Goal: Task Accomplishment & Management: Manage account settings

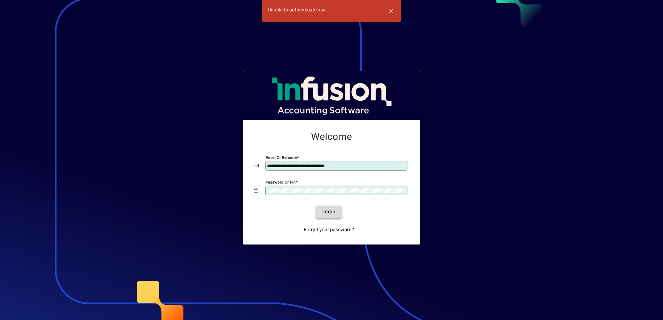
click at [330, 212] on span "Login" at bounding box center [328, 211] width 14 height 7
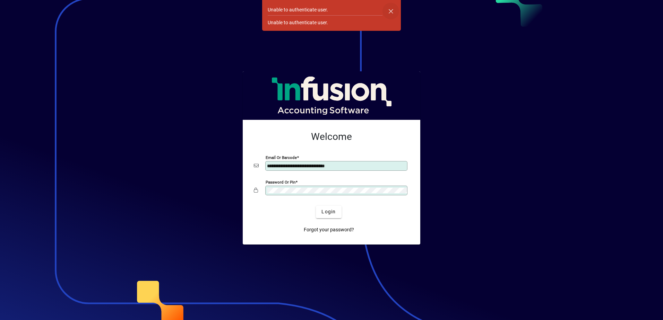
click at [389, 11] on span "button" at bounding box center [391, 11] width 17 height 17
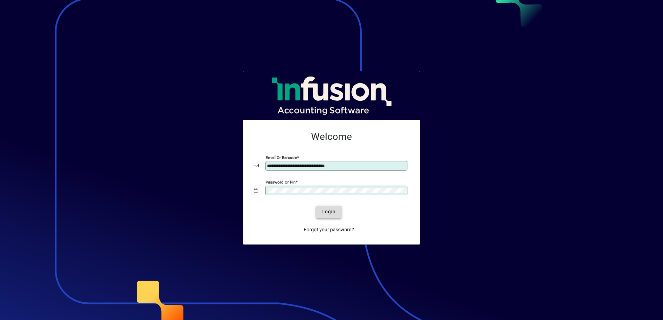
click at [327, 211] on span "Login" at bounding box center [328, 211] width 14 height 7
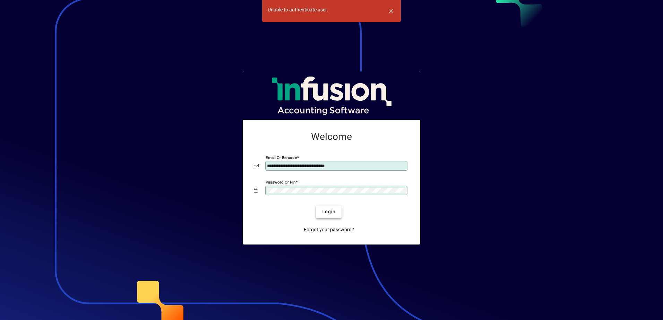
click at [327, 211] on span "Login" at bounding box center [328, 211] width 14 height 7
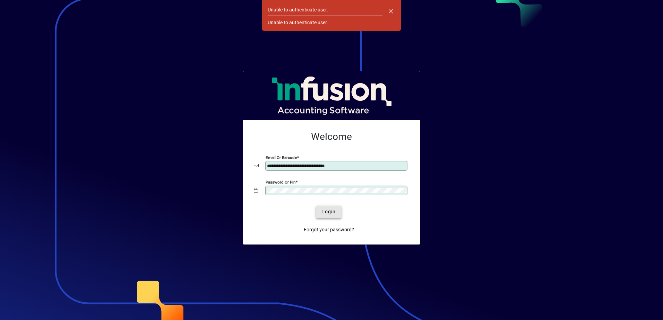
click at [327, 211] on span "Login" at bounding box center [328, 211] width 14 height 7
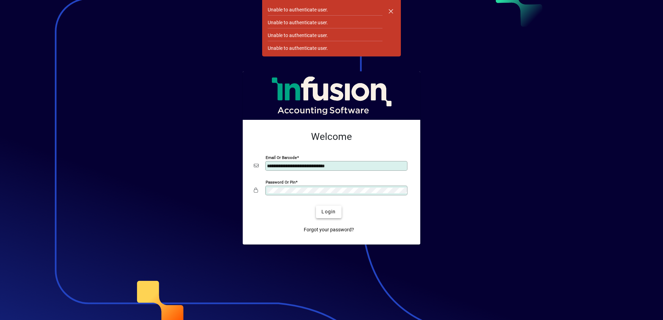
click at [327, 211] on span "Login" at bounding box center [328, 211] width 14 height 7
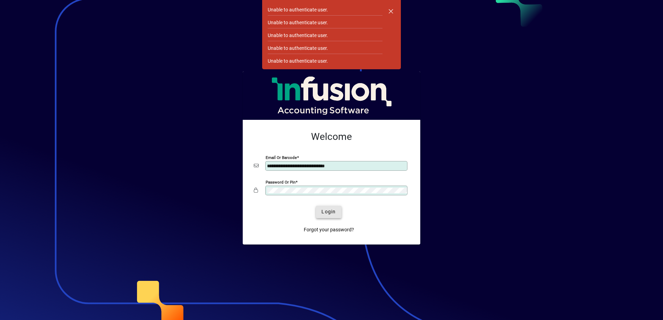
click at [327, 211] on span "Login" at bounding box center [328, 211] width 14 height 7
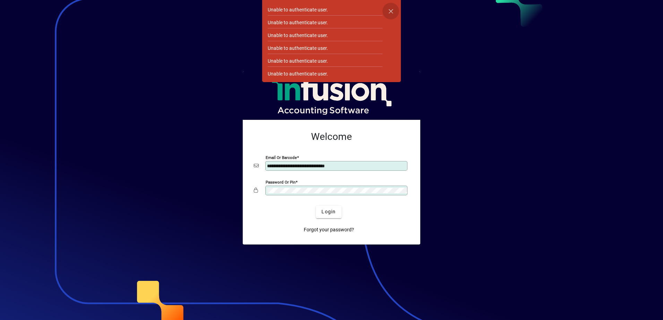
click at [396, 11] on span "button" at bounding box center [391, 11] width 17 height 17
